Goal: Task Accomplishment & Management: Use online tool/utility

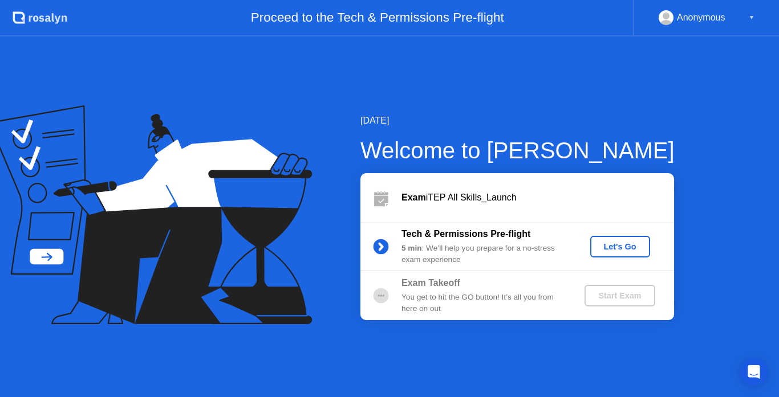
click at [624, 247] on div "Let's Go" at bounding box center [620, 246] width 51 height 9
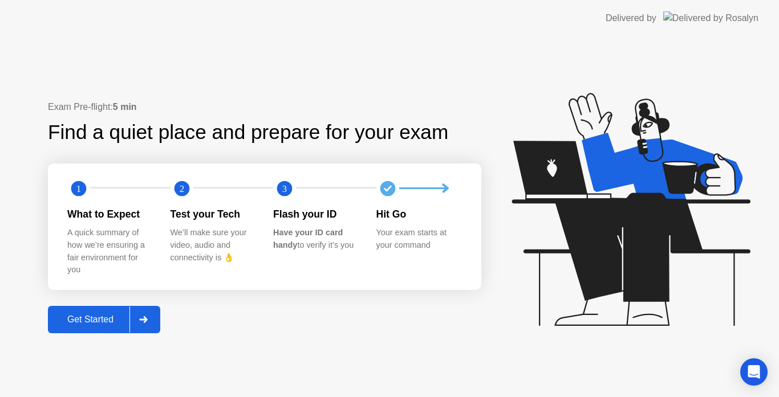
click at [104, 316] on div "Get Started" at bounding box center [90, 320] width 78 height 10
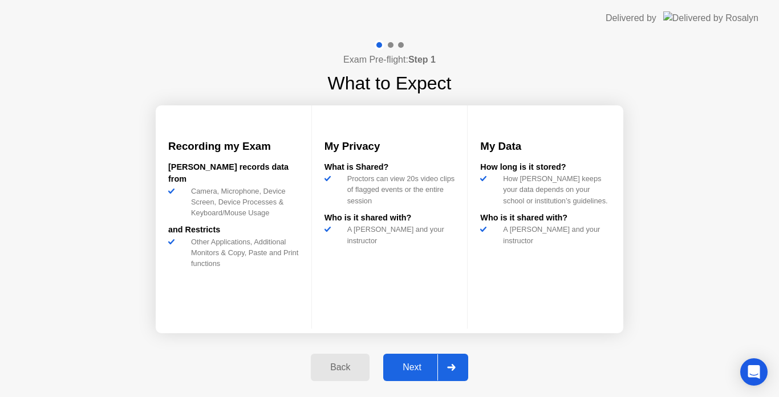
click at [400, 360] on button "Next" at bounding box center [425, 367] width 85 height 27
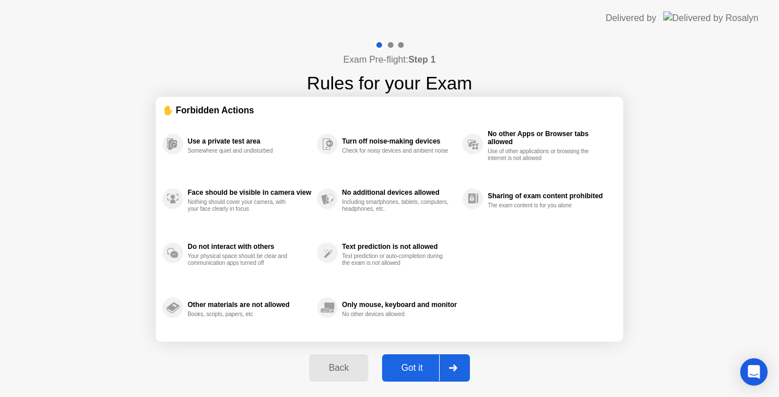
click at [434, 365] on div "Got it" at bounding box center [412, 368] width 54 height 10
select select "Available cameras"
select select "Available speakers"
select select "Available microphones"
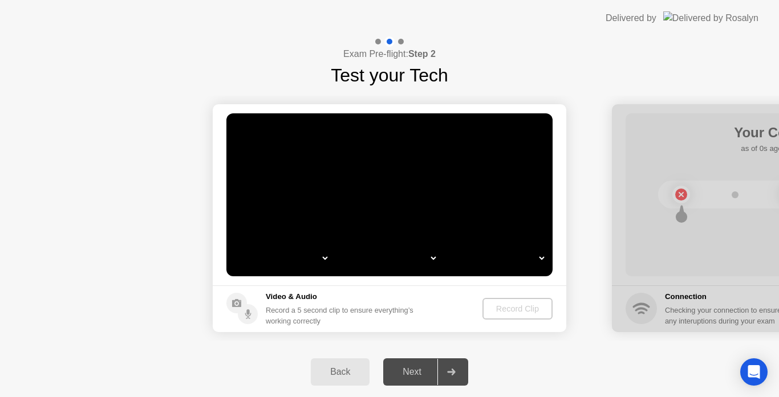
select select "*"
select select "**********"
select select "*******"
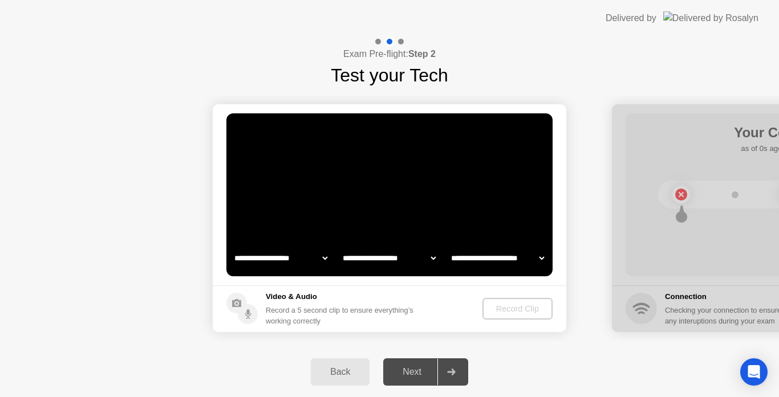
select select "*******"
click at [466, 185] on video at bounding box center [389, 194] width 326 height 163
click at [512, 314] on div "Record Clip" at bounding box center [517, 308] width 61 height 9
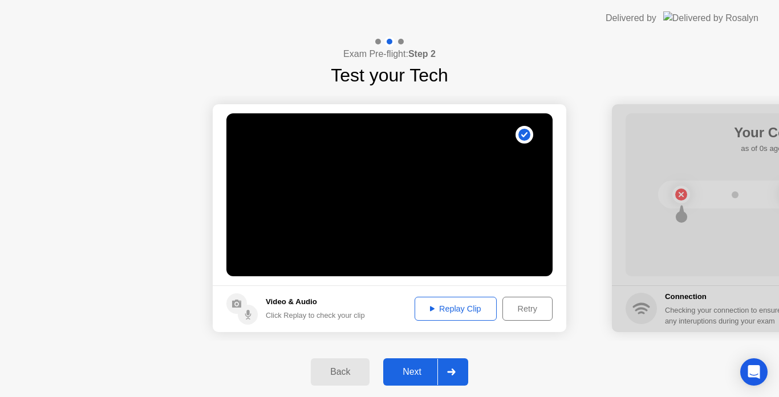
click at [449, 304] on div "Replay Clip" at bounding box center [455, 308] width 74 height 9
click at [425, 306] on div "Replay Clip" at bounding box center [455, 308] width 74 height 9
click at [448, 308] on div "Replay Clip" at bounding box center [455, 308] width 74 height 9
click at [409, 374] on div "Next" at bounding box center [411, 372] width 51 height 10
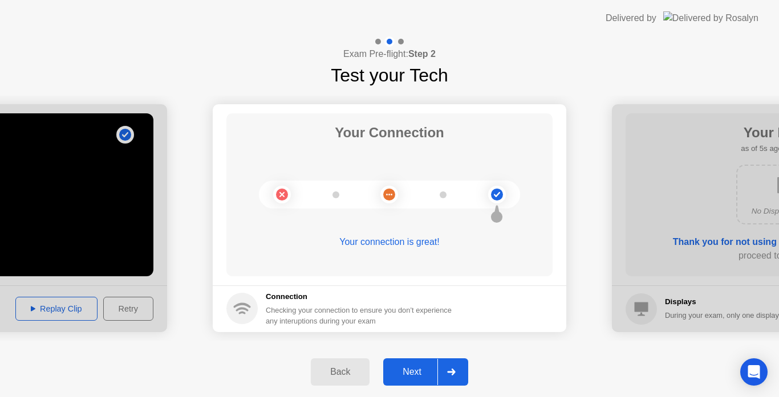
click at [409, 374] on div "Next" at bounding box center [411, 372] width 51 height 10
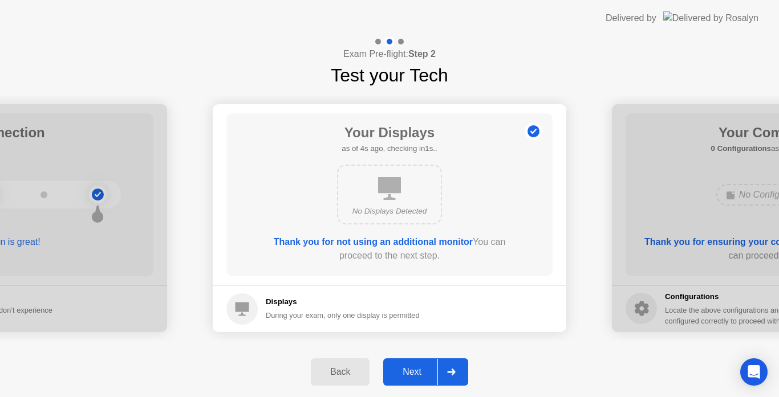
click at [412, 368] on div "Next" at bounding box center [411, 372] width 51 height 10
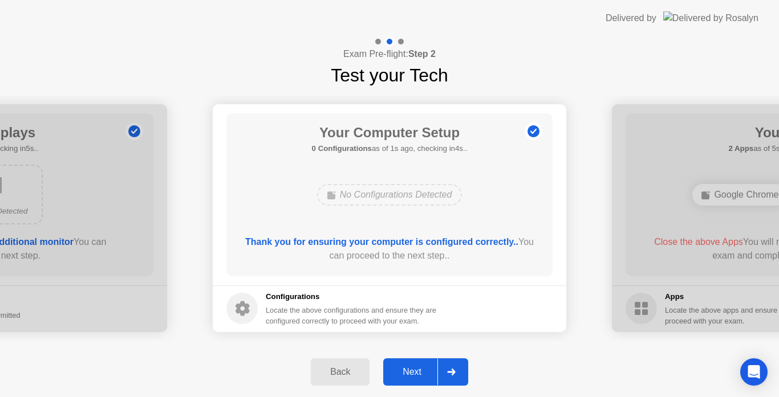
click at [412, 368] on div "Next" at bounding box center [411, 372] width 51 height 10
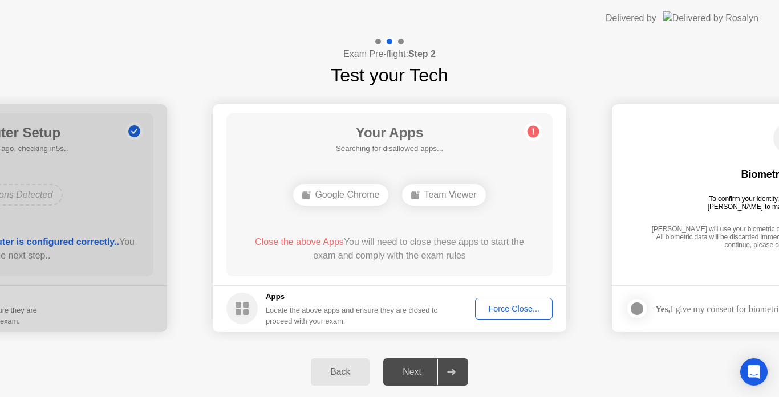
click at [503, 307] on div "Force Close..." at bounding box center [514, 308] width 70 height 9
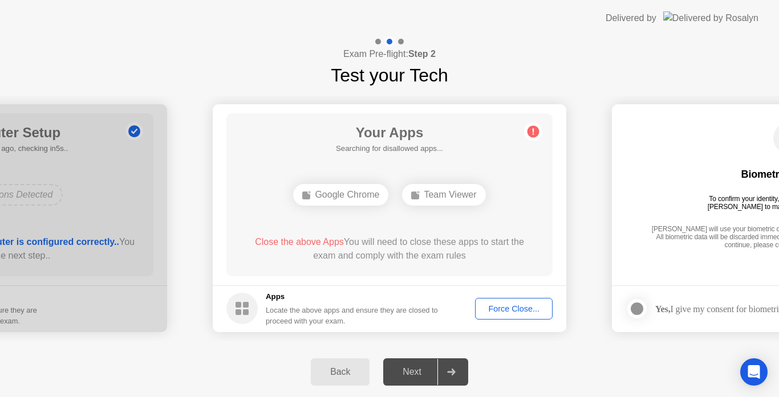
click at [508, 302] on button "Force Close..." at bounding box center [514, 309] width 78 height 22
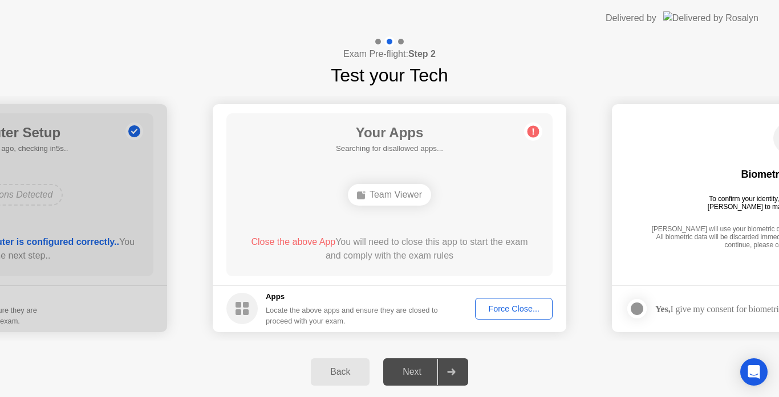
click at [503, 304] on div "Force Close..." at bounding box center [514, 308] width 70 height 9
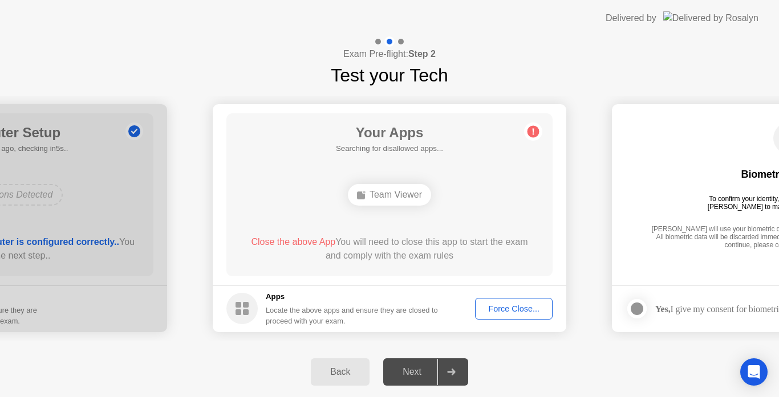
click at [519, 312] on div "Force Close..." at bounding box center [514, 308] width 70 height 9
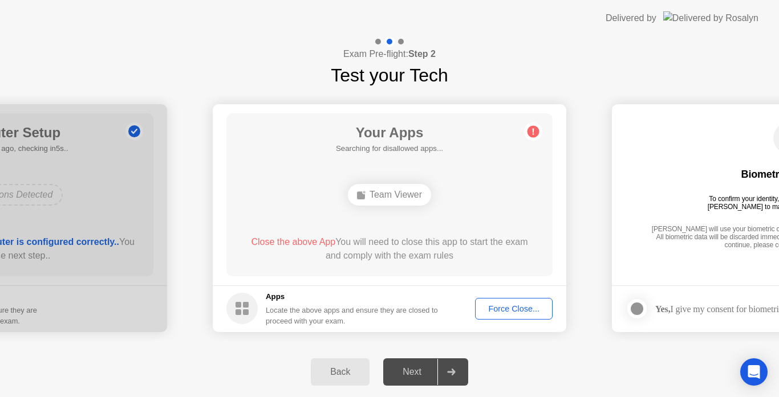
click at [503, 312] on div "Force Close..." at bounding box center [514, 308] width 70 height 9
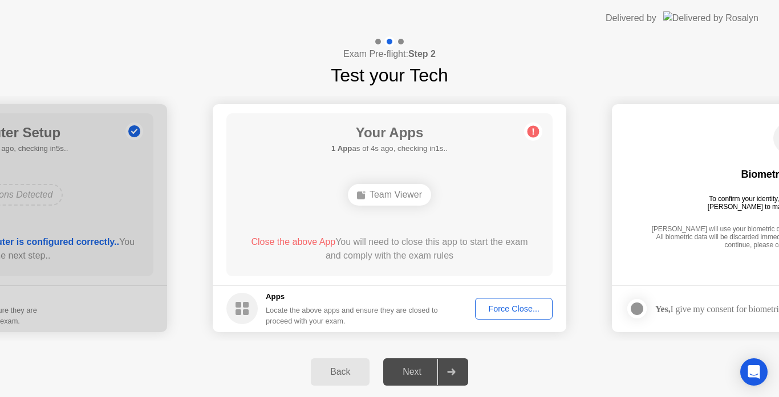
click at [522, 311] on div "Force Close..." at bounding box center [514, 308] width 70 height 9
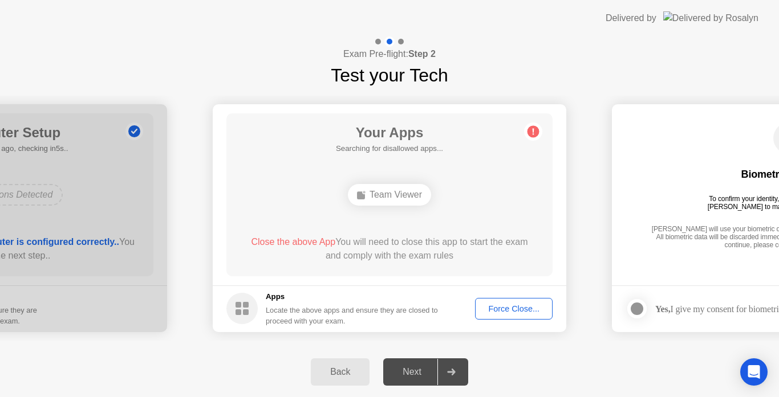
click at [507, 307] on div "Force Close..." at bounding box center [514, 308] width 70 height 9
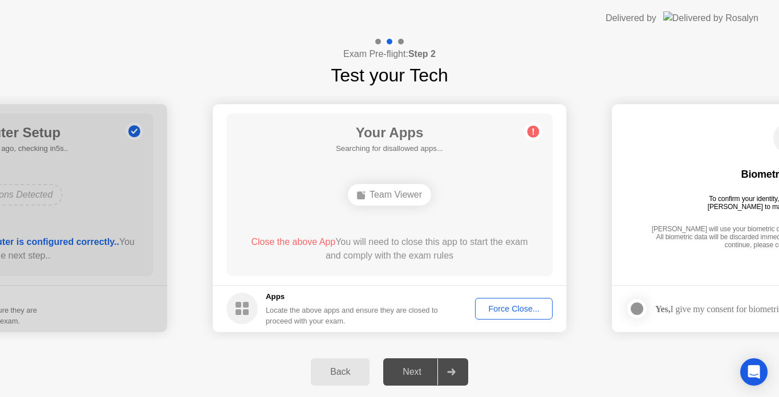
click at [507, 309] on div "Force Close..." at bounding box center [514, 308] width 70 height 9
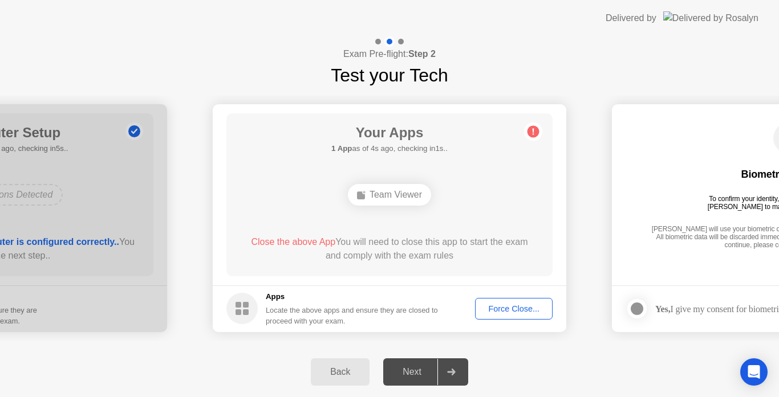
click at [515, 309] on div "Force Close..." at bounding box center [514, 308] width 70 height 9
